Goal: Transaction & Acquisition: Purchase product/service

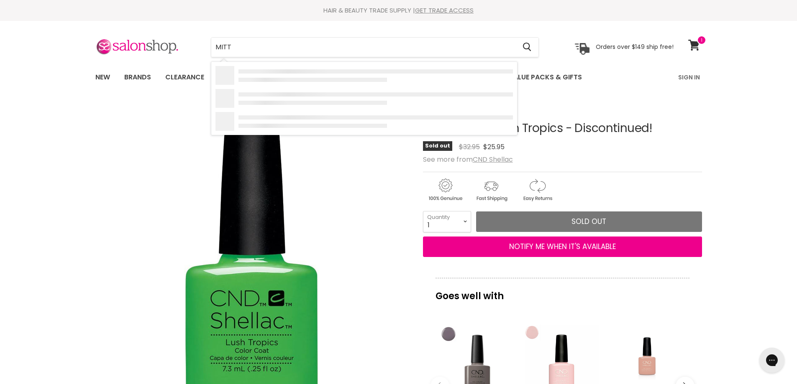
type input "MITTY"
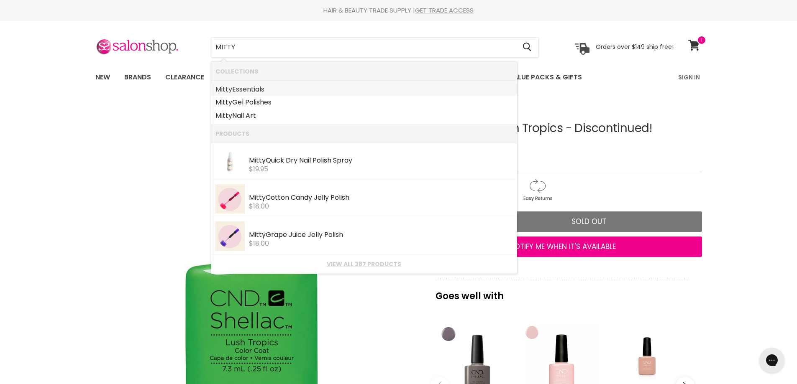
click at [267, 87] on link "Mitty Essentials" at bounding box center [363, 89] width 297 height 13
